Goal: Navigation & Orientation: Find specific page/section

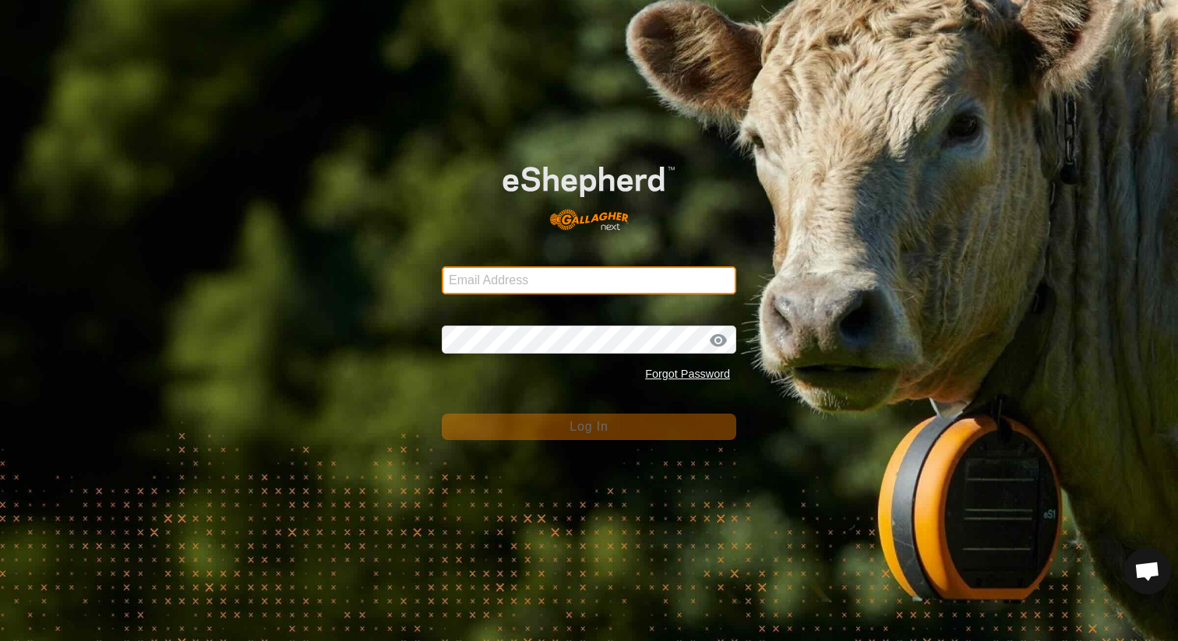
click at [546, 282] on input "Email Address" at bounding box center [589, 280] width 295 height 28
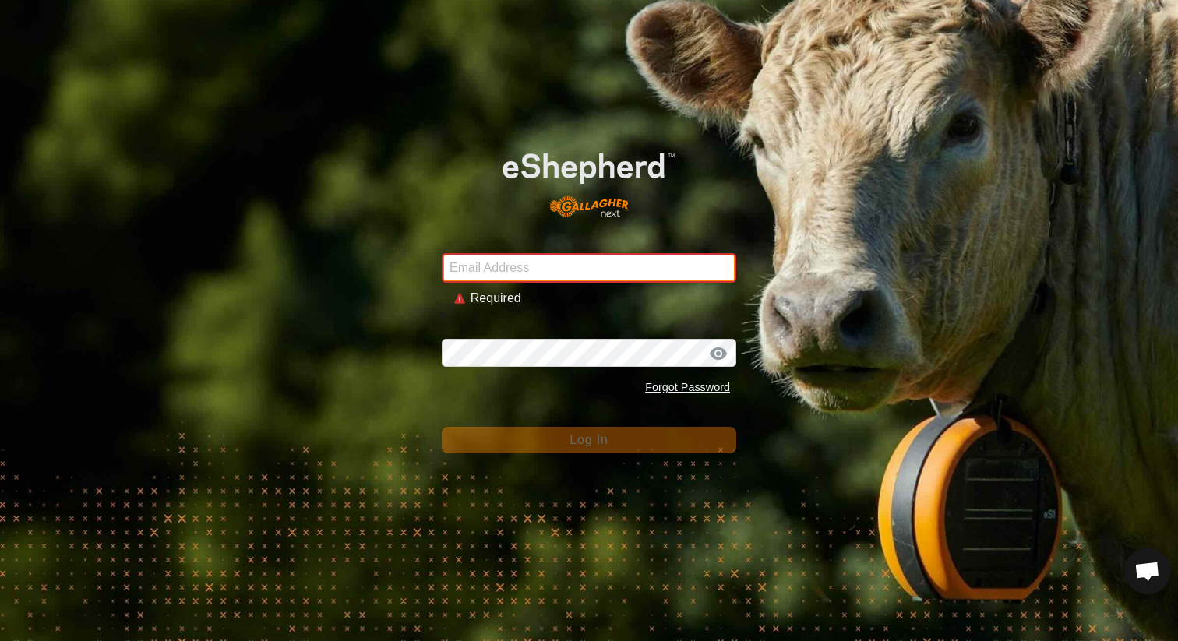
type input "[PERSON_NAME][EMAIL_ADDRESS][PERSON_NAME][DOMAIN_NAME]"
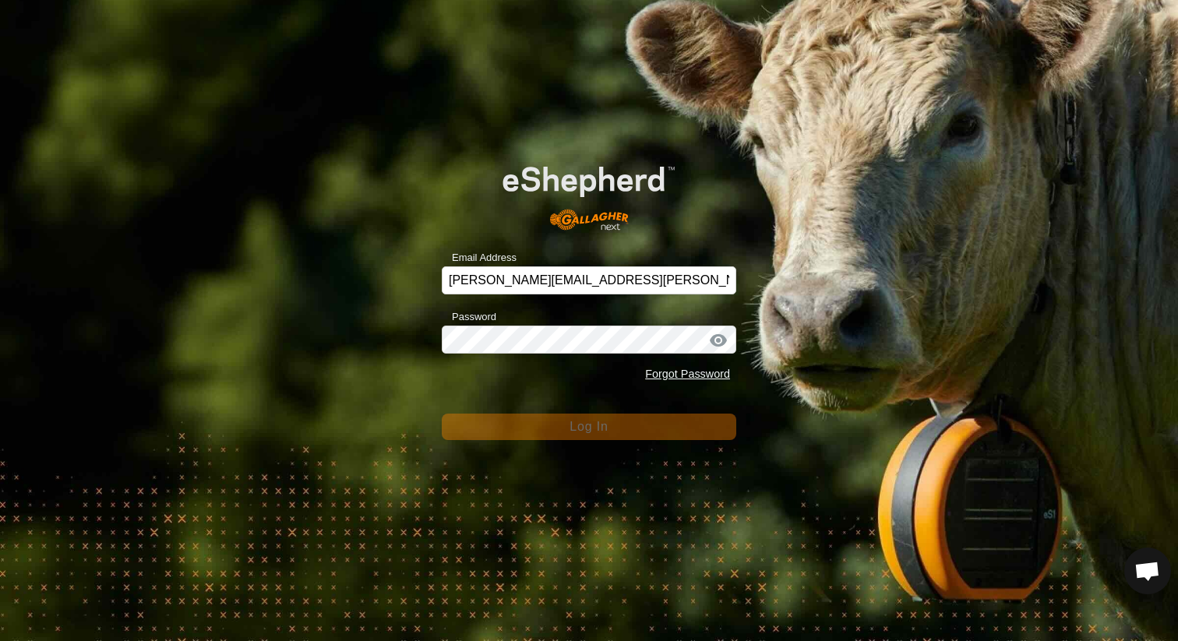
click at [498, 383] on div "Forgot Password" at bounding box center [589, 375] width 295 height 30
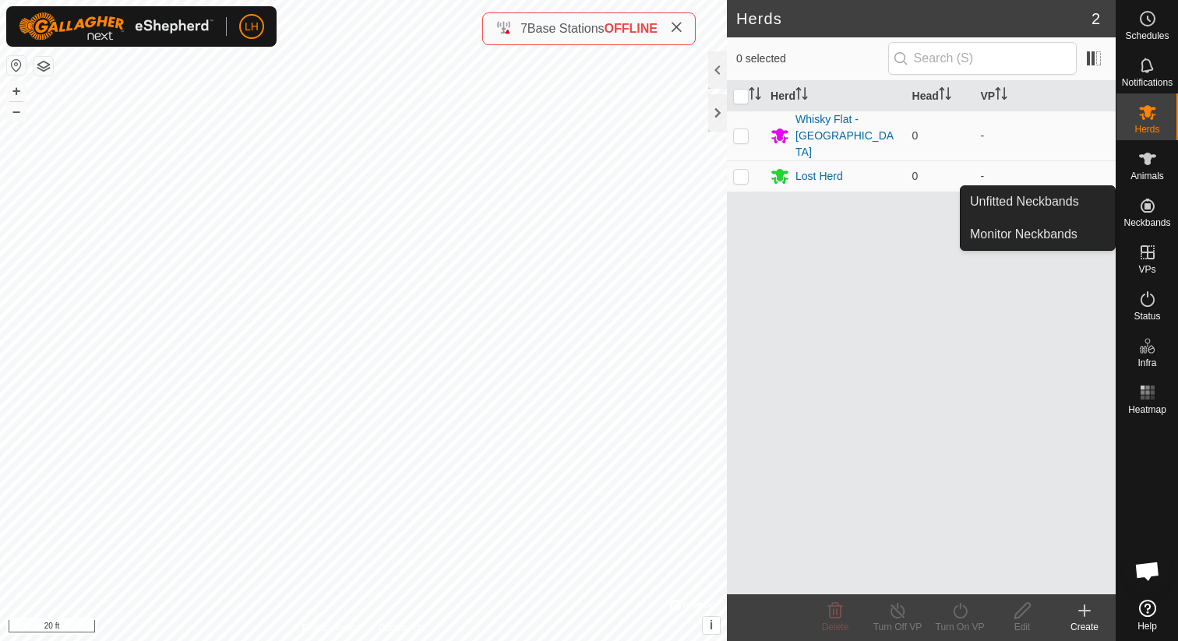
click at [1150, 210] on icon at bounding box center [1147, 205] width 19 height 19
click at [1056, 191] on link "Unfitted Neckbands" at bounding box center [1038, 201] width 154 height 31
